Goal: Book appointment/travel/reservation

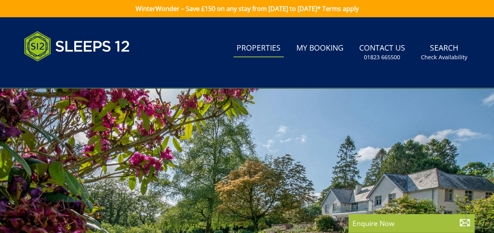
click at [253, 49] on link "Properties" at bounding box center [258, 49] width 50 height 18
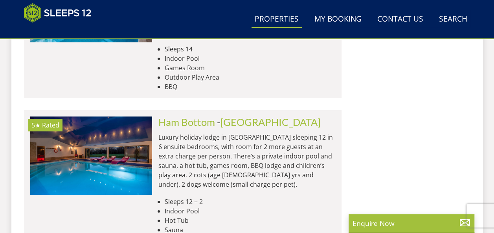
scroll to position [1402, 0]
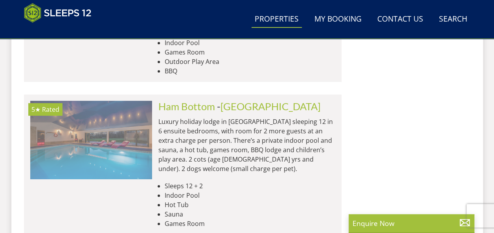
click at [126, 101] on img at bounding box center [91, 140] width 122 height 79
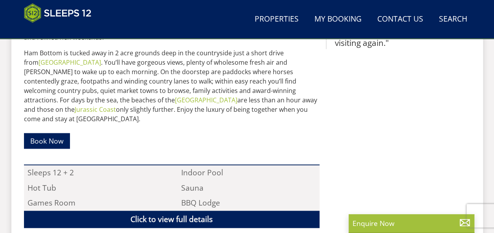
scroll to position [483, 0]
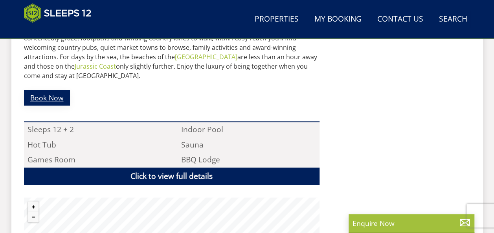
click at [52, 90] on link "Book Now" at bounding box center [47, 97] width 46 height 15
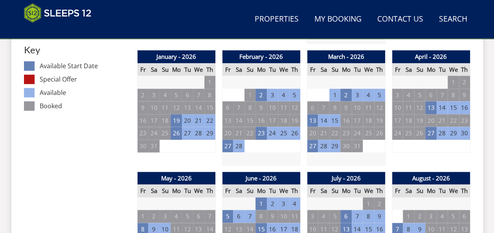
scroll to position [524, 0]
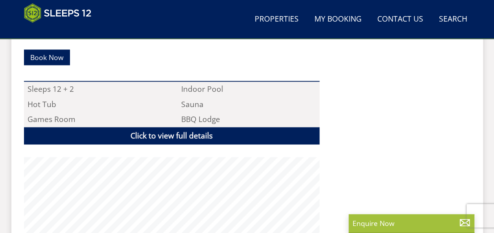
scroll to position [483, 0]
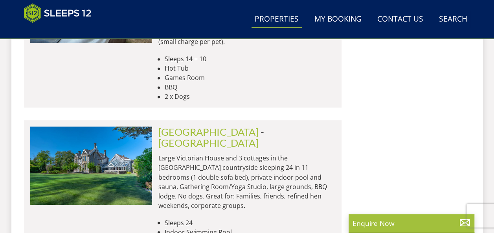
scroll to position [2142, 0]
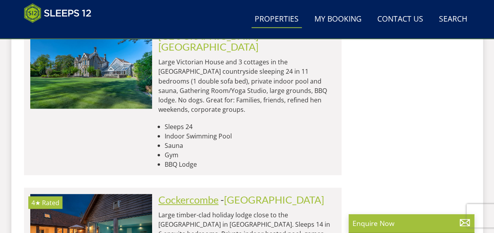
click at [178, 194] on link "Cockercombe" at bounding box center [188, 200] width 60 height 12
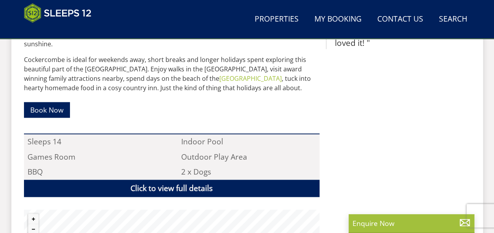
scroll to position [487, 0]
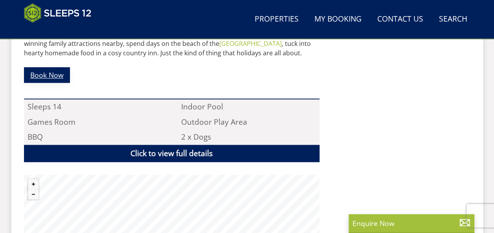
click at [49, 67] on link "Book Now" at bounding box center [47, 74] width 46 height 15
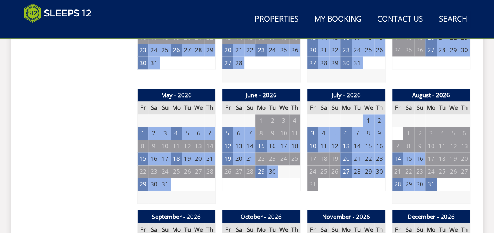
scroll to position [535, 0]
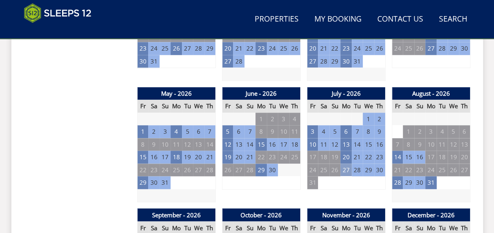
click at [345, 167] on td "27" at bounding box center [345, 170] width 11 height 13
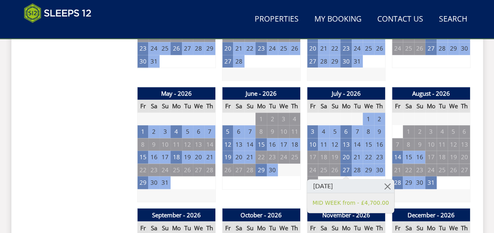
drag, startPoint x: 2, startPoint y: 0, endPoint x: 38, endPoint y: 93, distance: 100.4
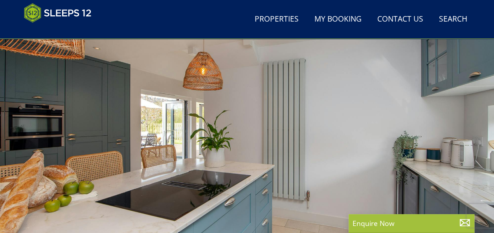
scroll to position [41, 0]
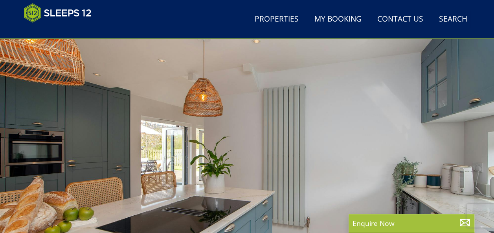
click at [471, 177] on div at bounding box center [247, 152] width 494 height 275
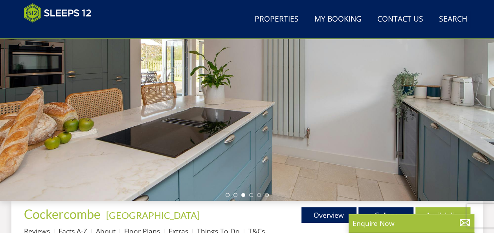
scroll to position [167, 0]
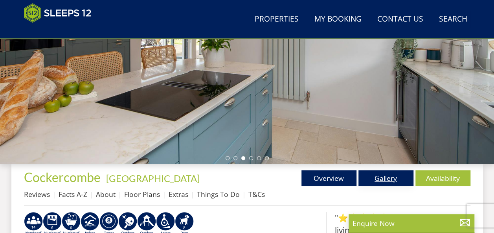
click at [384, 180] on link "Gallery" at bounding box center [385, 178] width 55 height 16
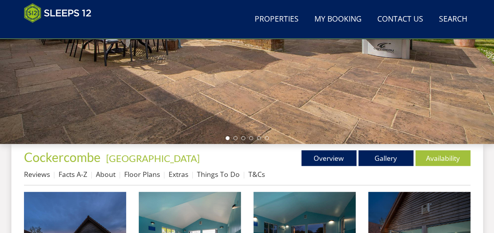
scroll to position [208, 0]
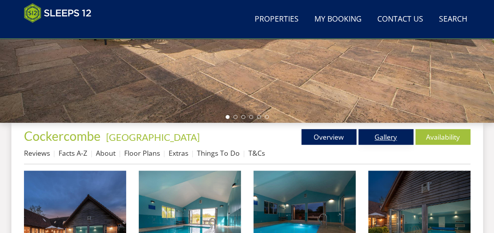
click at [388, 134] on link "Gallery" at bounding box center [385, 137] width 55 height 16
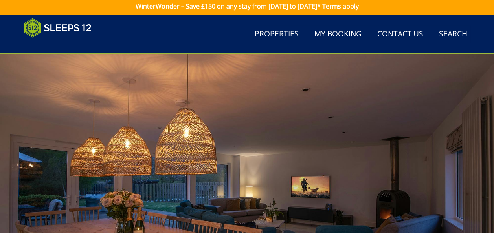
scroll to position [0, 0]
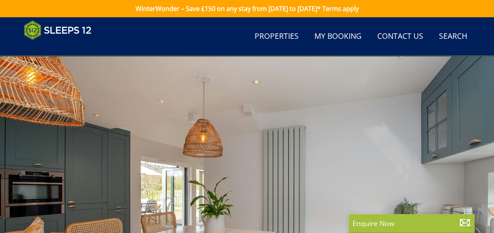
scroll to position [167, 0]
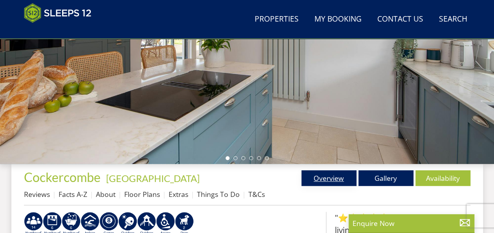
click at [331, 178] on link "Overview" at bounding box center [328, 178] width 55 height 16
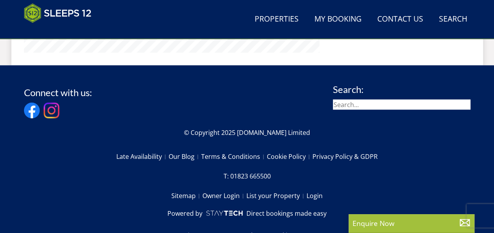
scroll to position [733, 0]
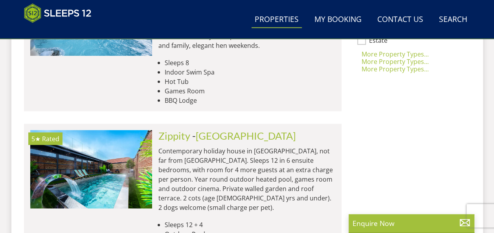
scroll to position [2142, 0]
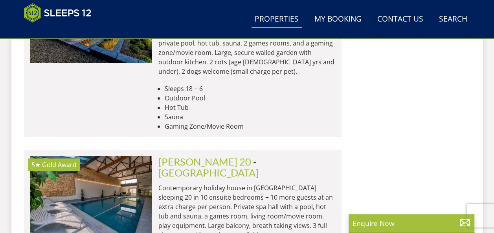
scroll to position [2866, 0]
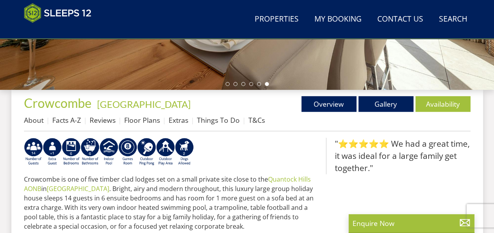
scroll to position [236, 0]
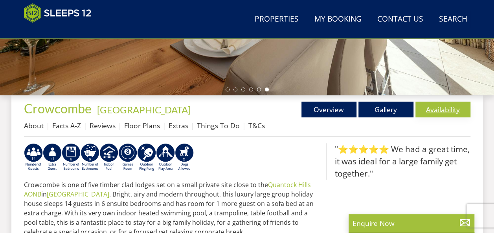
click at [433, 107] on link "Availability" at bounding box center [442, 110] width 55 height 16
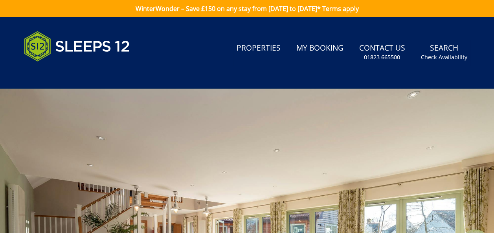
click at [493, 228] on div at bounding box center [247, 225] width 494 height 275
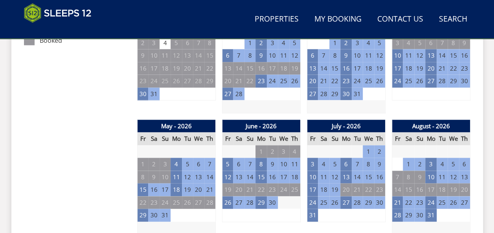
scroll to position [529, 0]
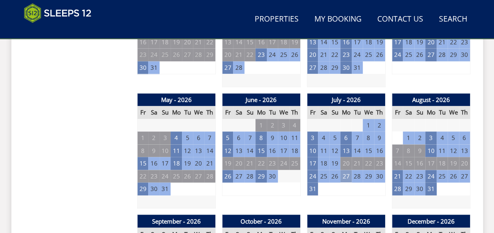
click at [344, 175] on td "27" at bounding box center [345, 176] width 11 height 13
